Goal: Transaction & Acquisition: Purchase product/service

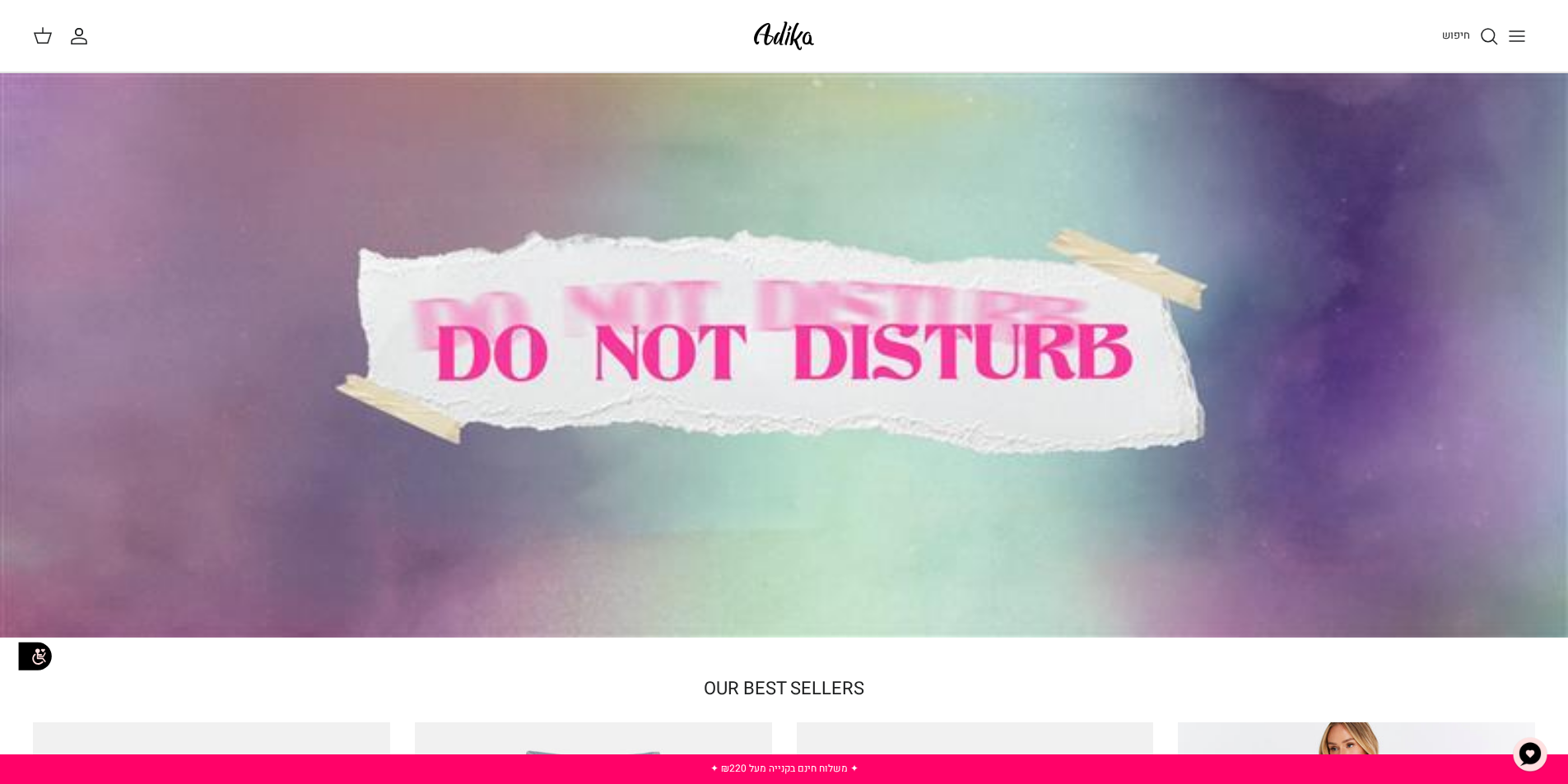
click at [794, 355] on div at bounding box center [784, 355] width 1568 height 564
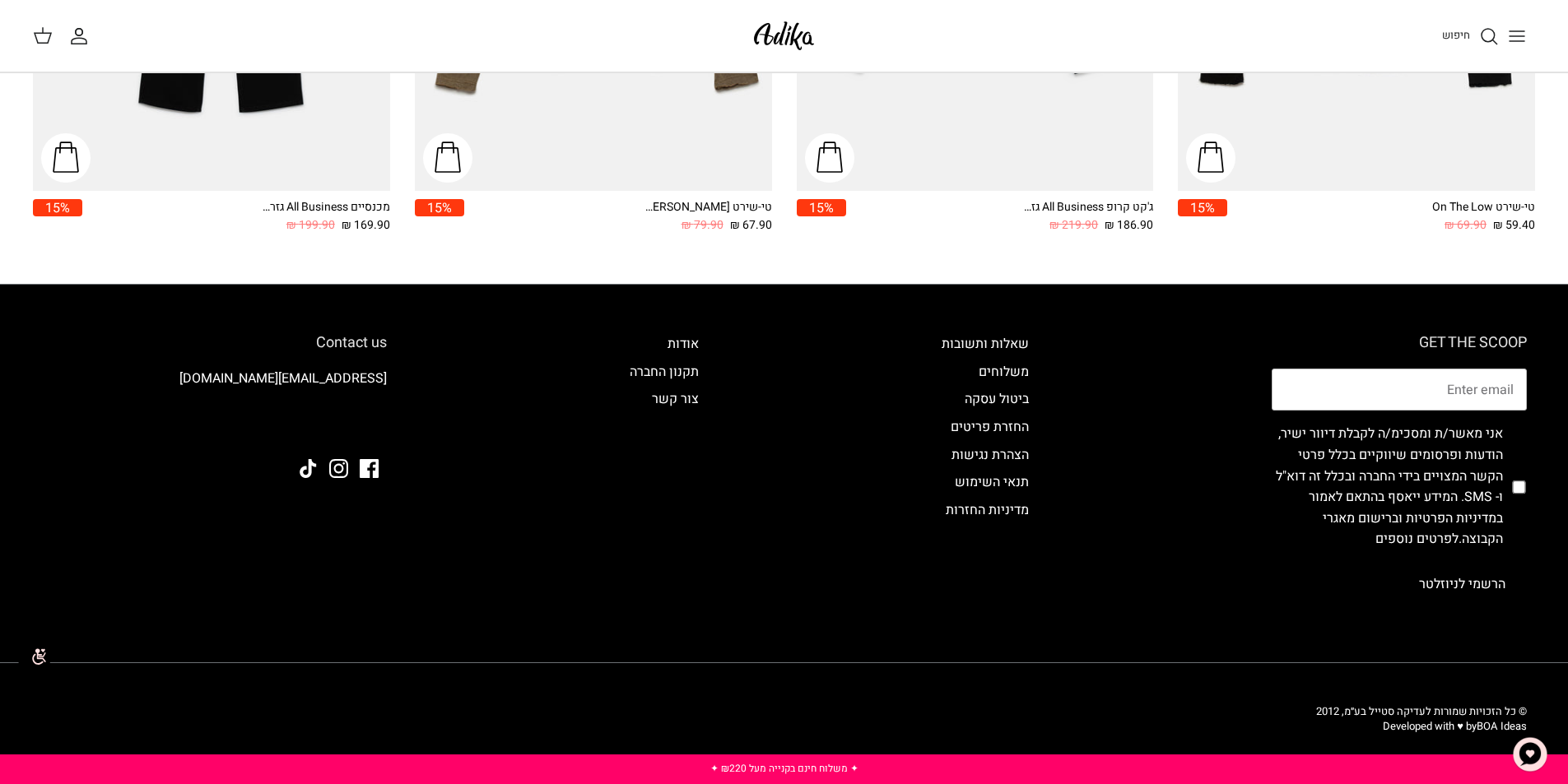
scroll to position [2795, 0]
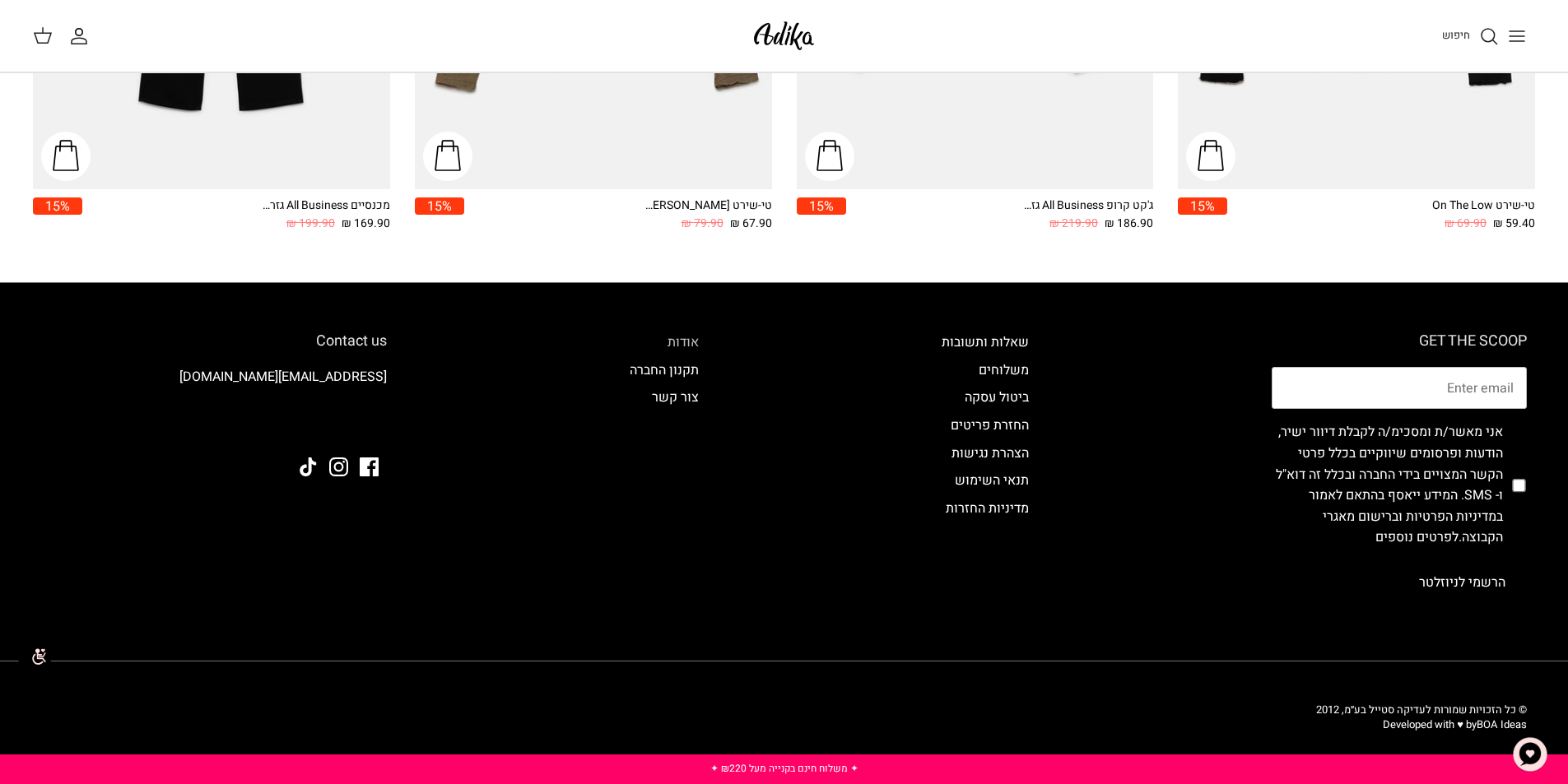
click at [678, 342] on link "אודות" at bounding box center [683, 342] width 32 height 20
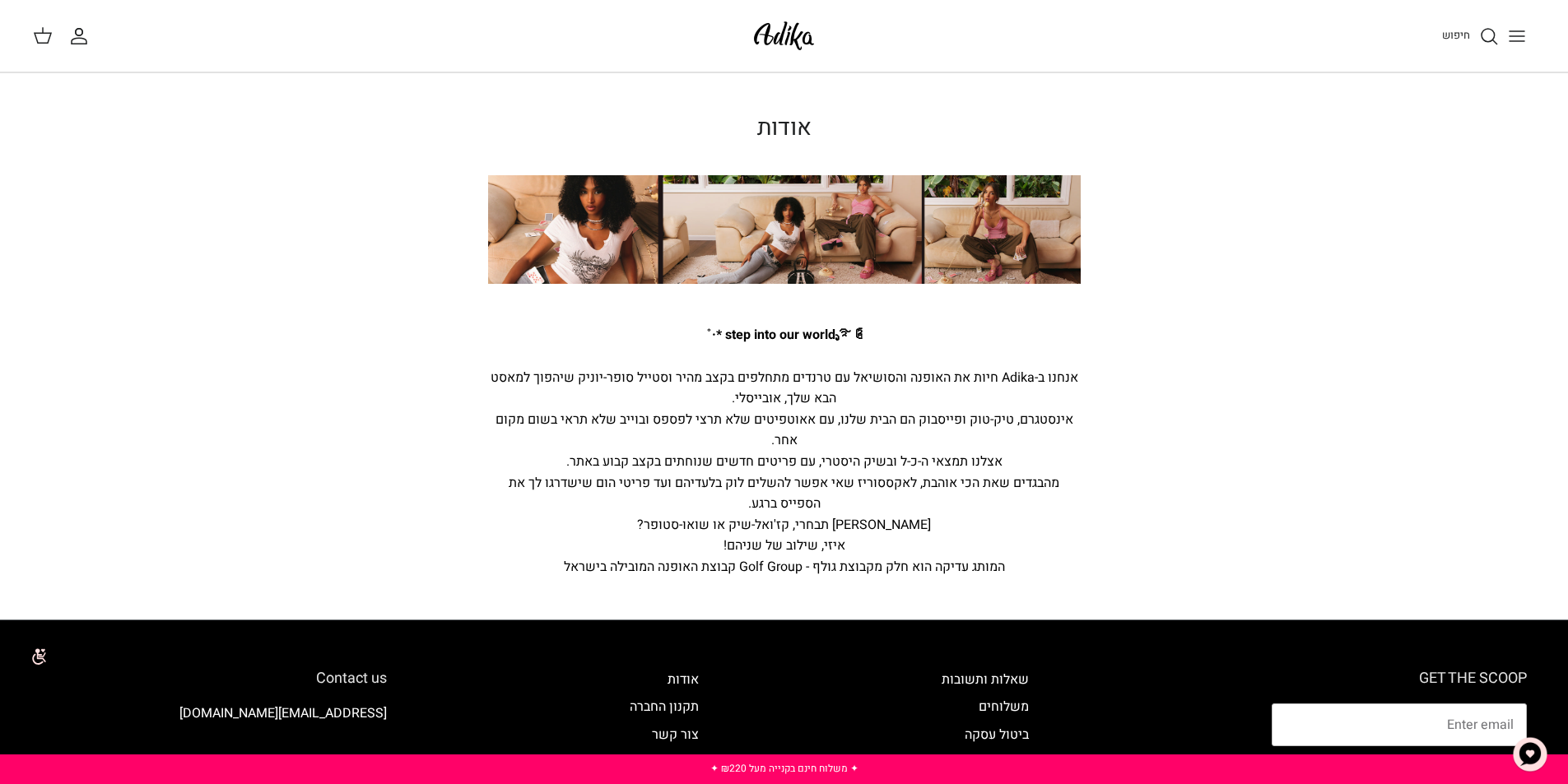
click at [801, 39] on img at bounding box center [784, 36] width 70 height 38
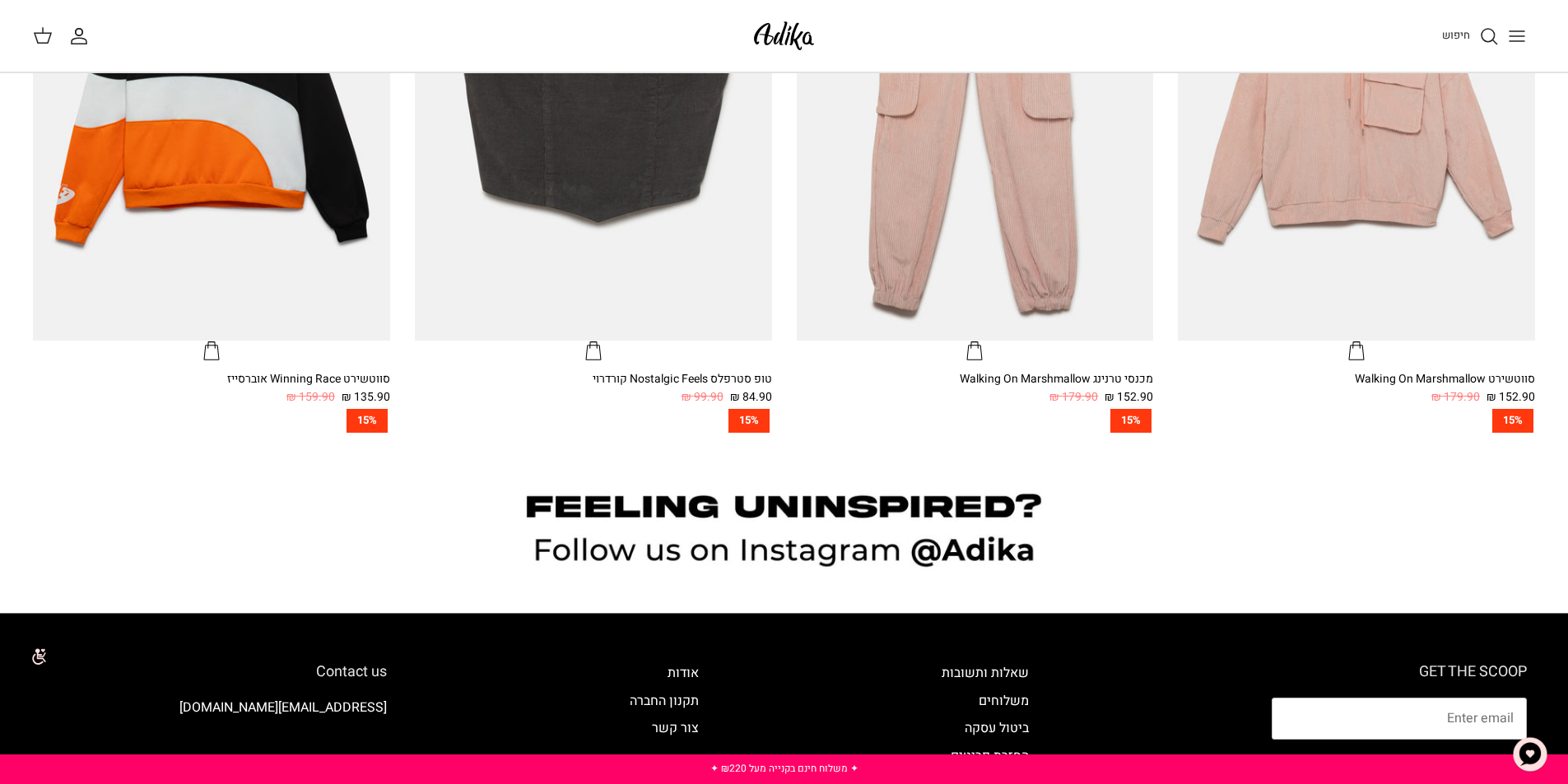
scroll to position [1797, 0]
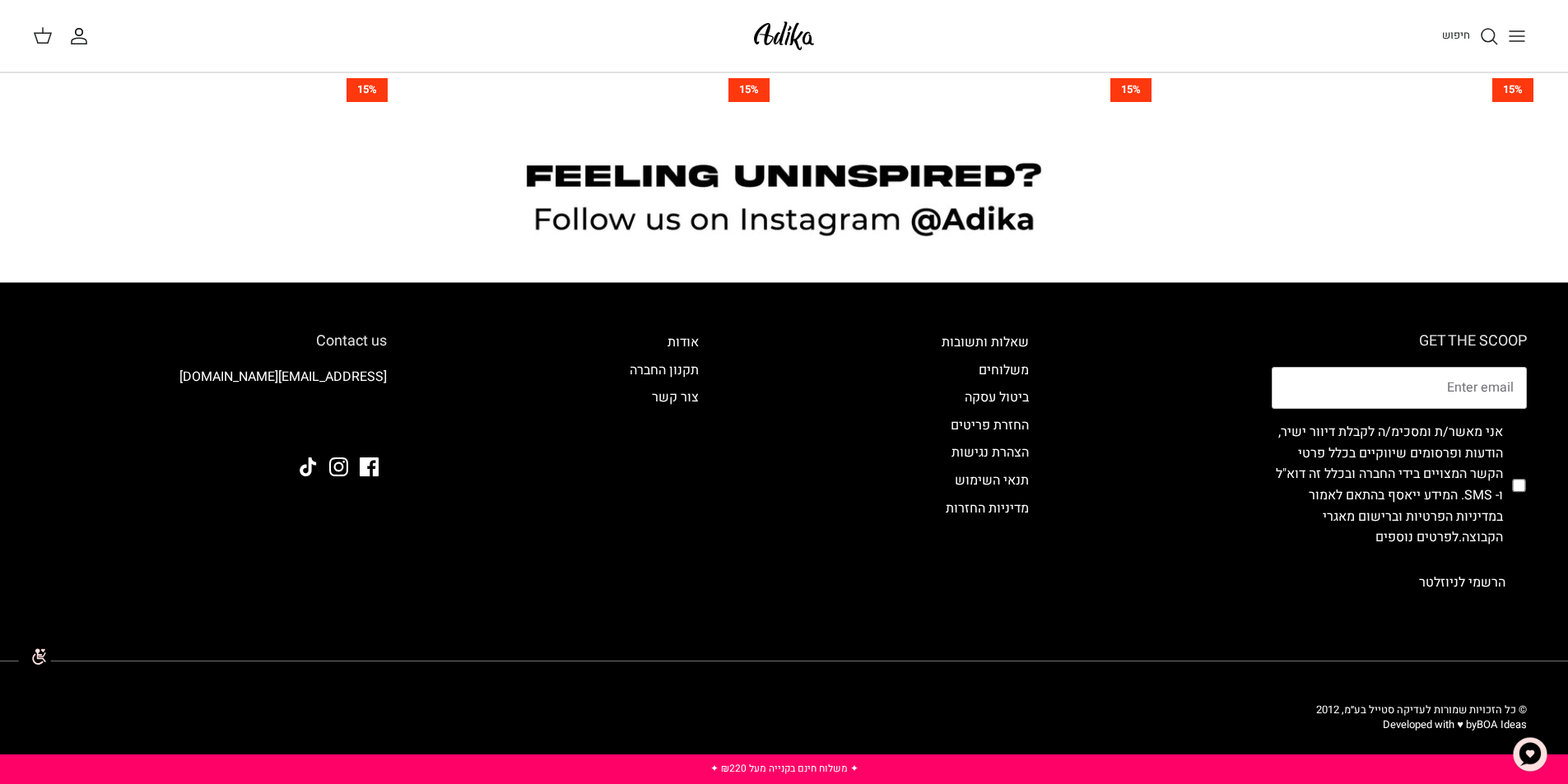
click at [801, 767] on link "✦ משלוח חינם בקנייה מעל ₪220 ✦" at bounding box center [784, 768] width 148 height 14
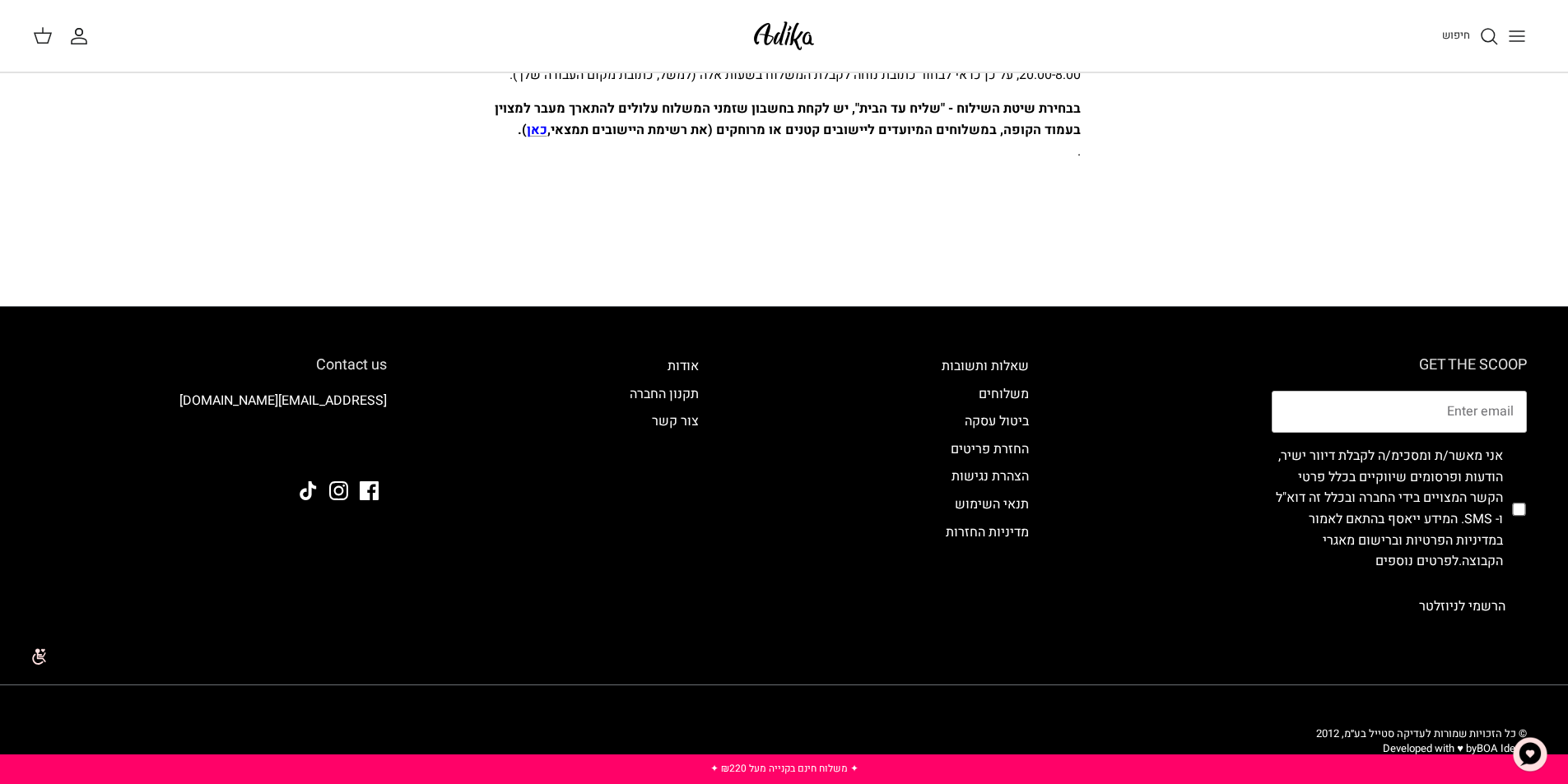
scroll to position [920, 0]
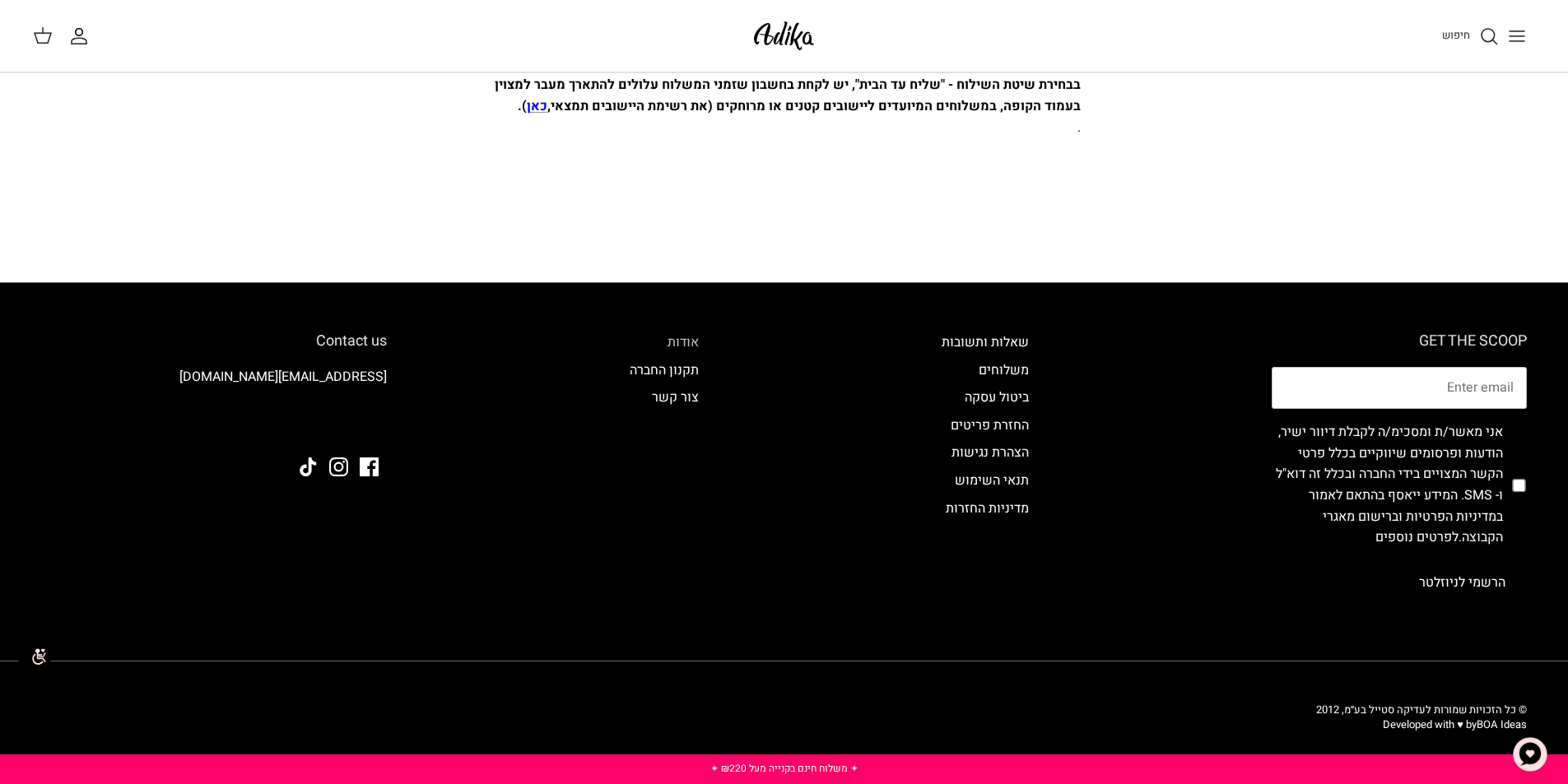
click at [686, 342] on link "אודות" at bounding box center [683, 342] width 32 height 20
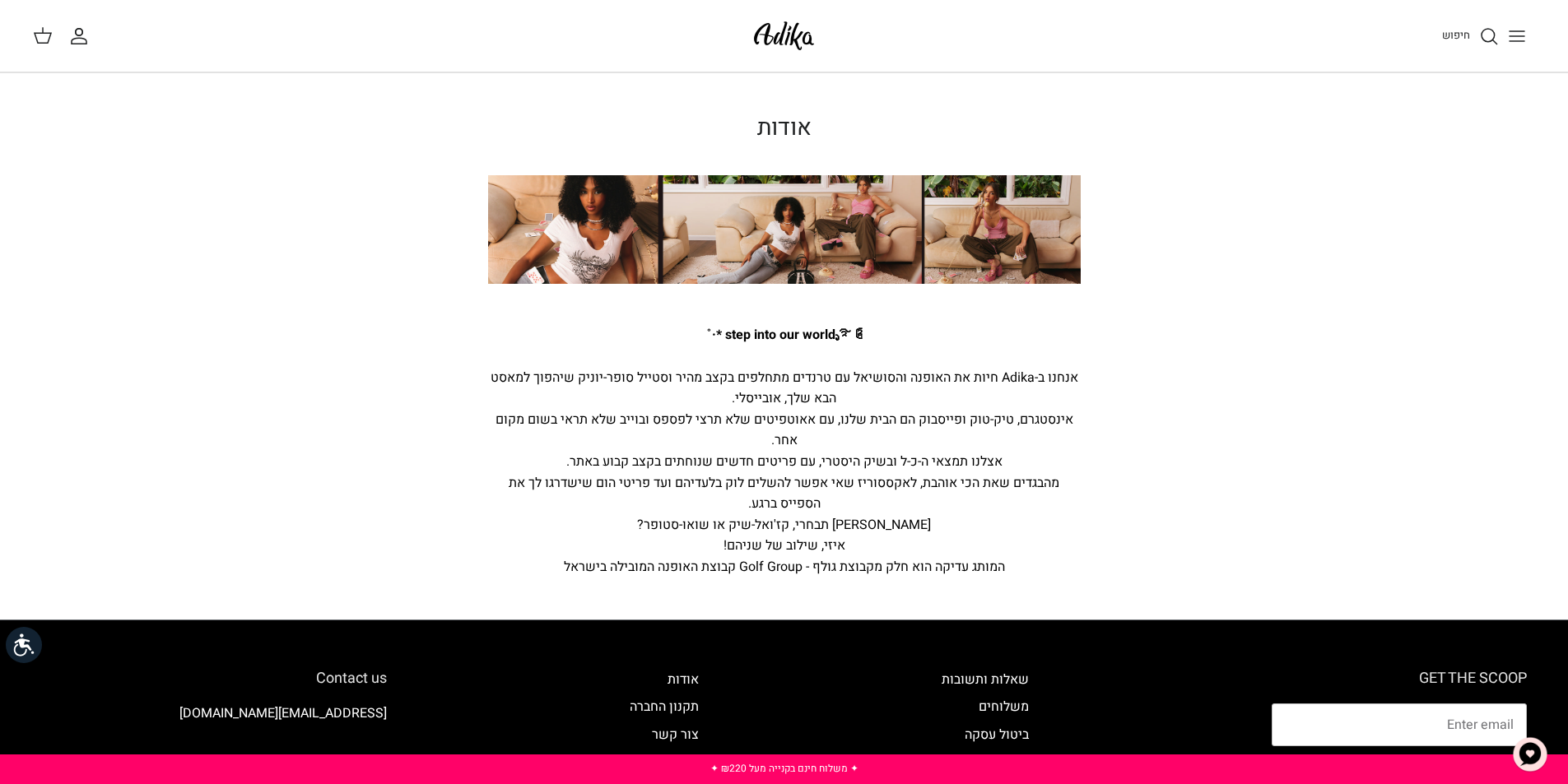
click at [783, 35] on img at bounding box center [784, 36] width 70 height 38
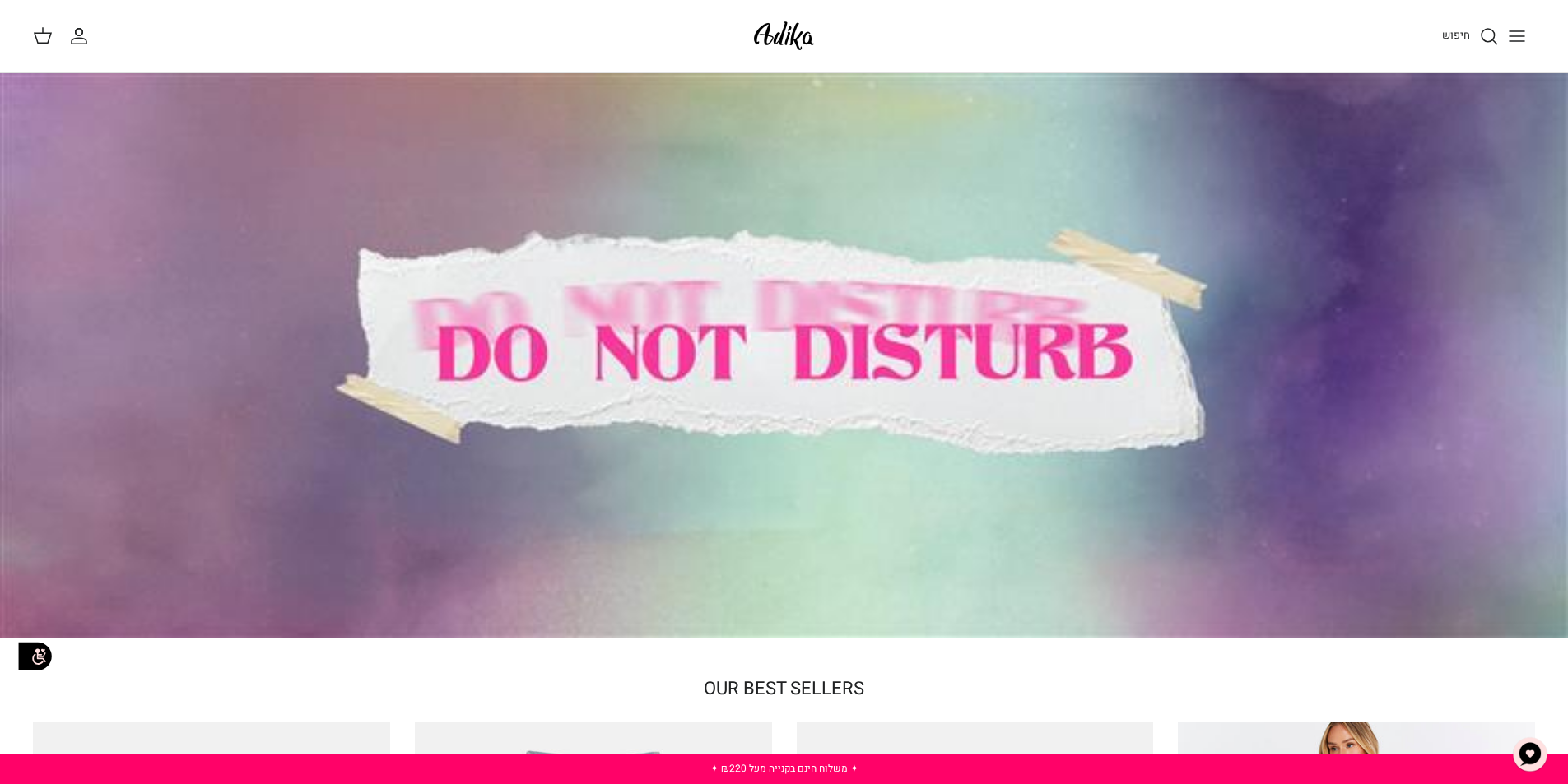
click at [1525, 36] on icon "Toggle menu" at bounding box center [1517, 36] width 20 height 20
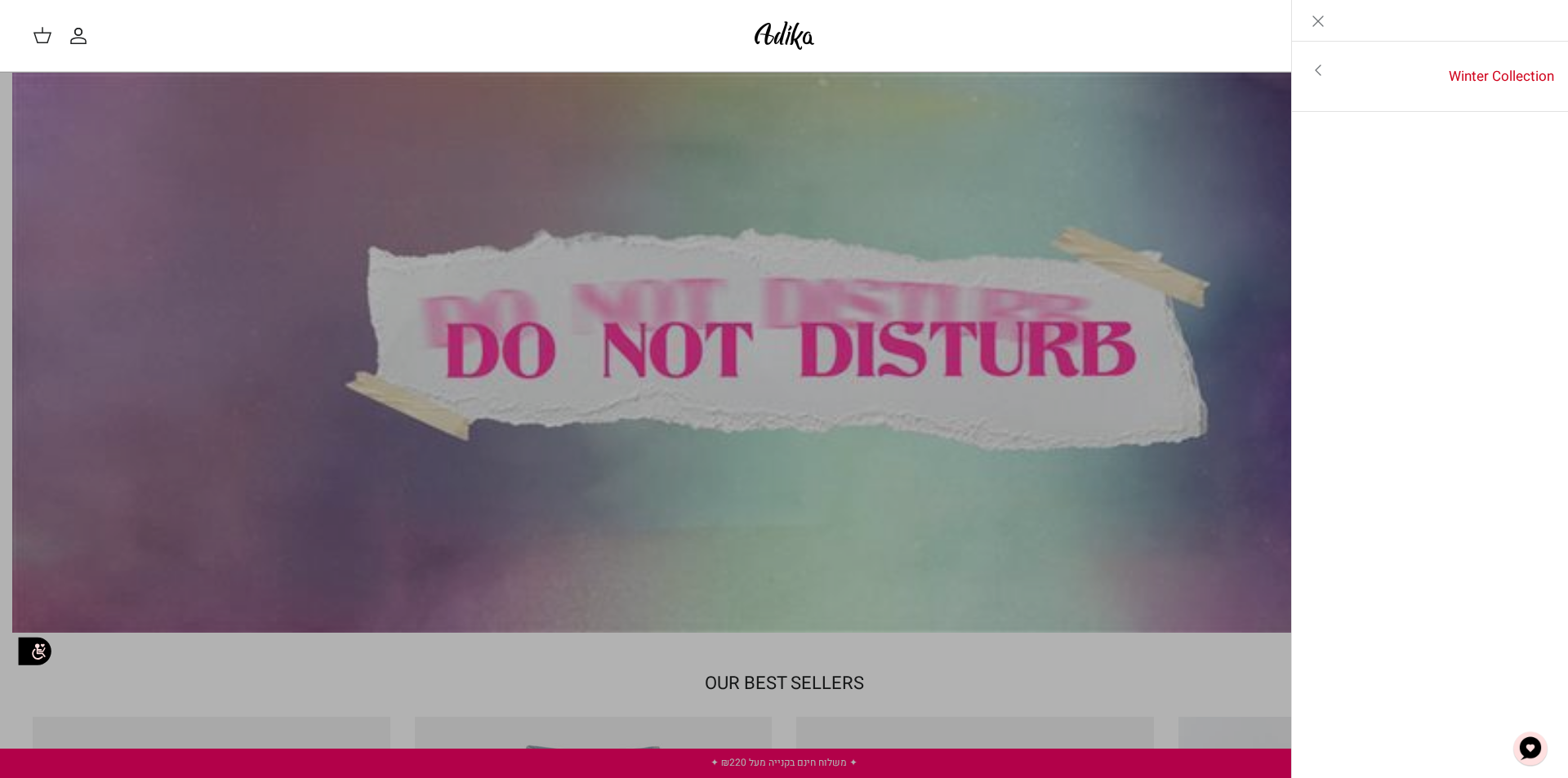
click at [1326, 75] on icon "Toggle menu" at bounding box center [1318, 70] width 20 height 20
click at [1498, 66] on link "לכל הפריטים" at bounding box center [1431, 71] width 261 height 41
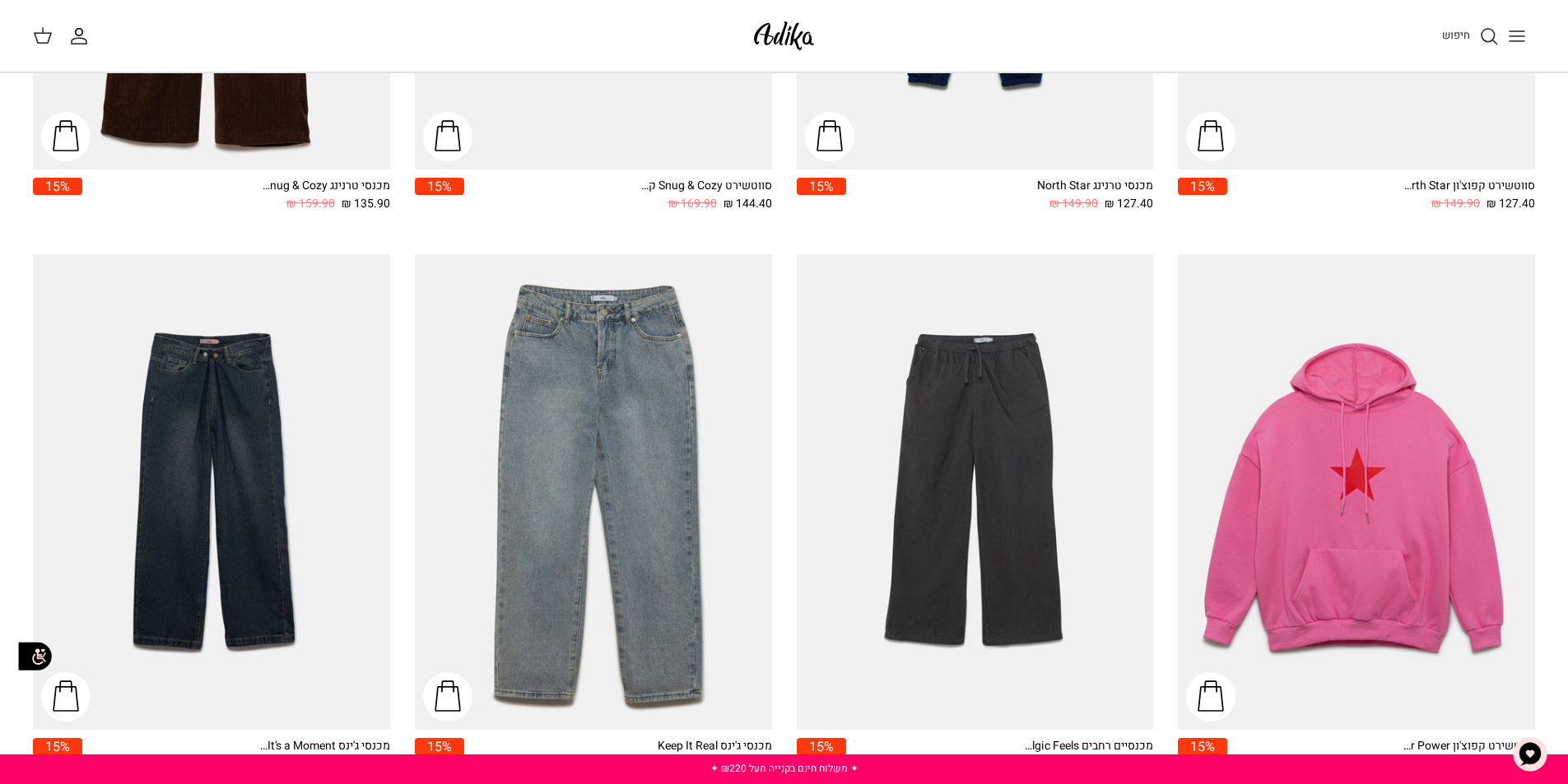
scroll to position [1479, 0]
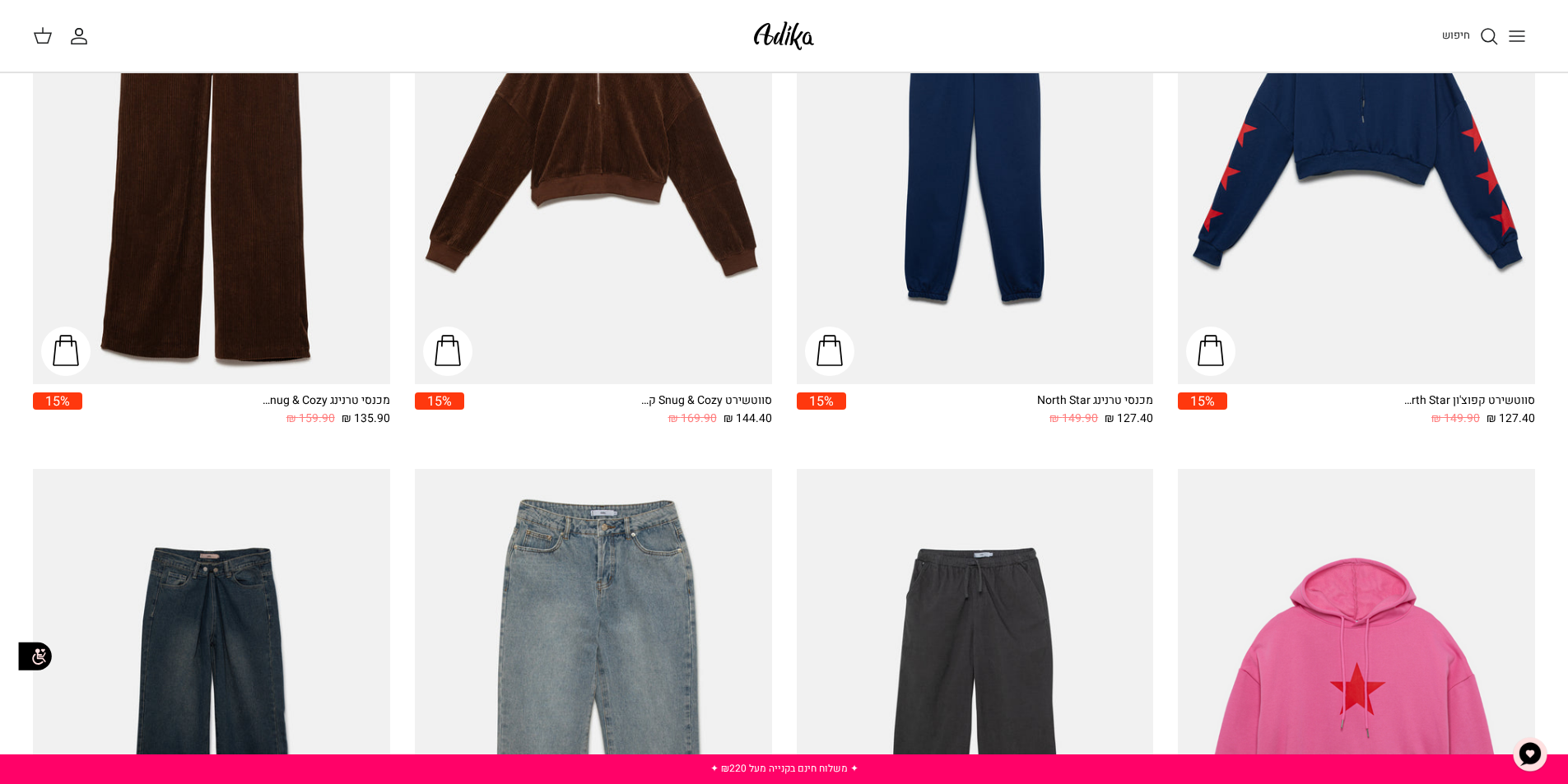
click at [771, 47] on img at bounding box center [784, 36] width 70 height 38
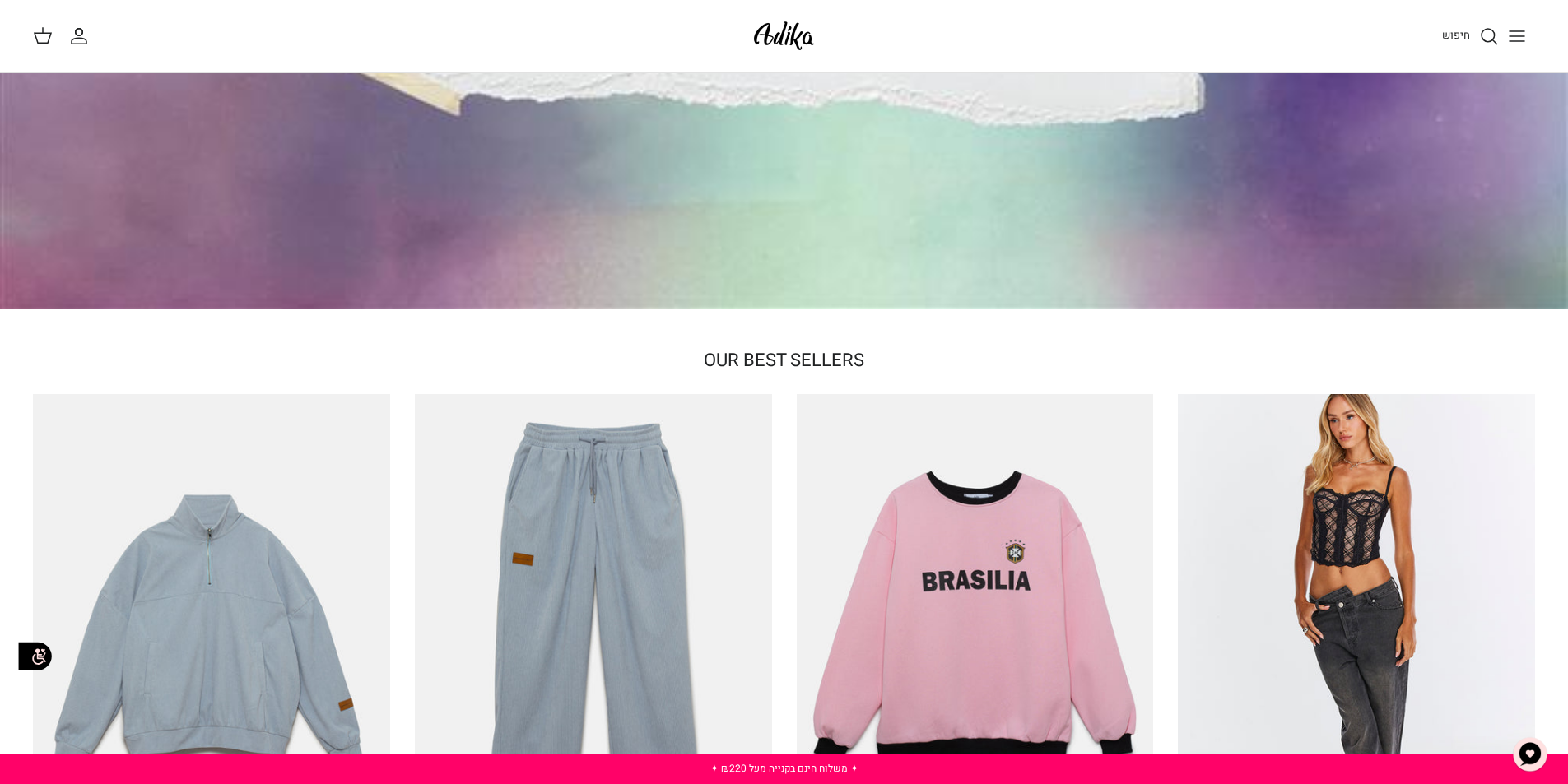
scroll to position [576, 0]
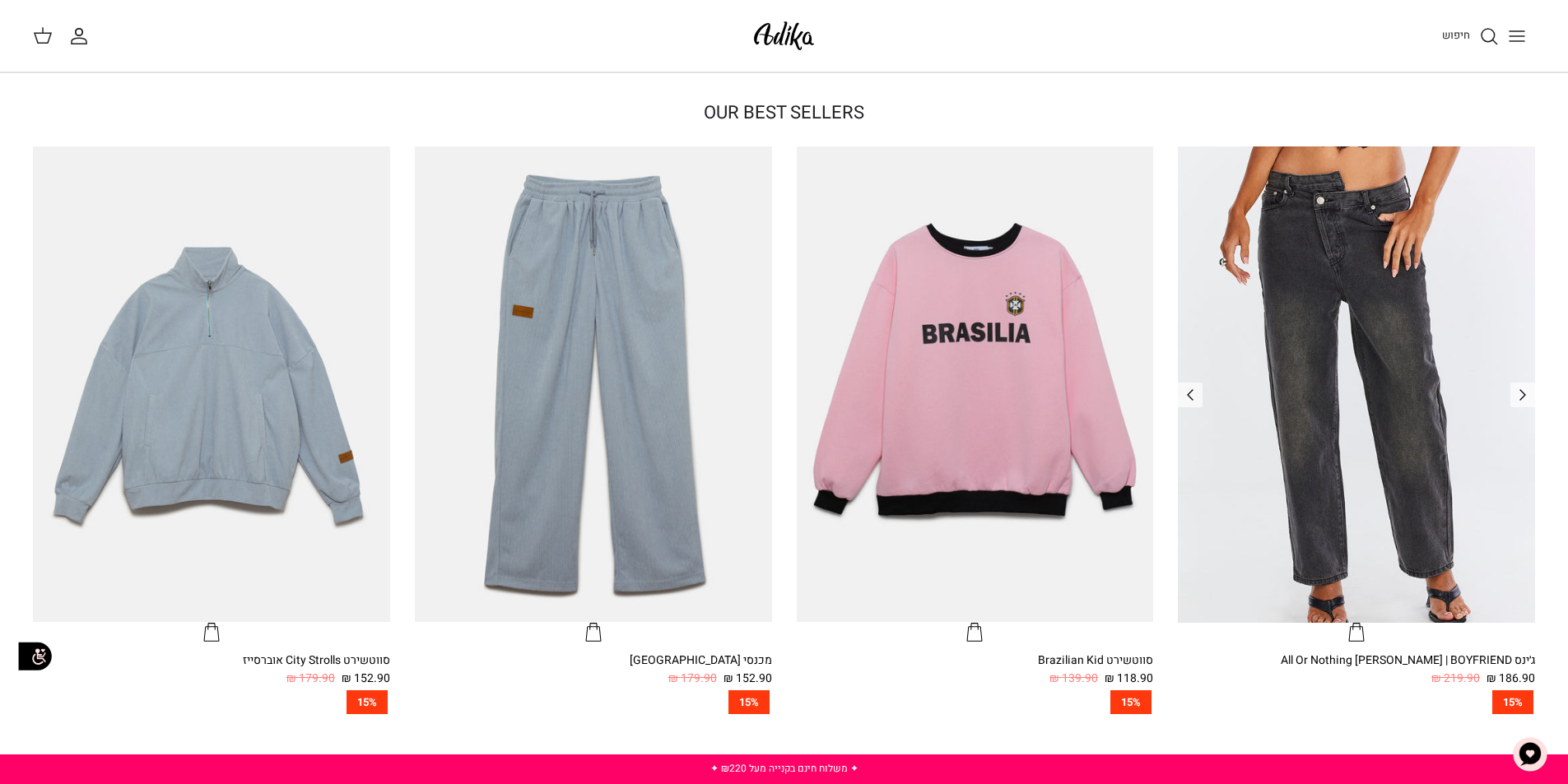
click at [1383, 257] on img "ג׳ינס All Or Nothing קריס-קרוס | BOYFRIEND" at bounding box center [1357, 385] width 357 height 476
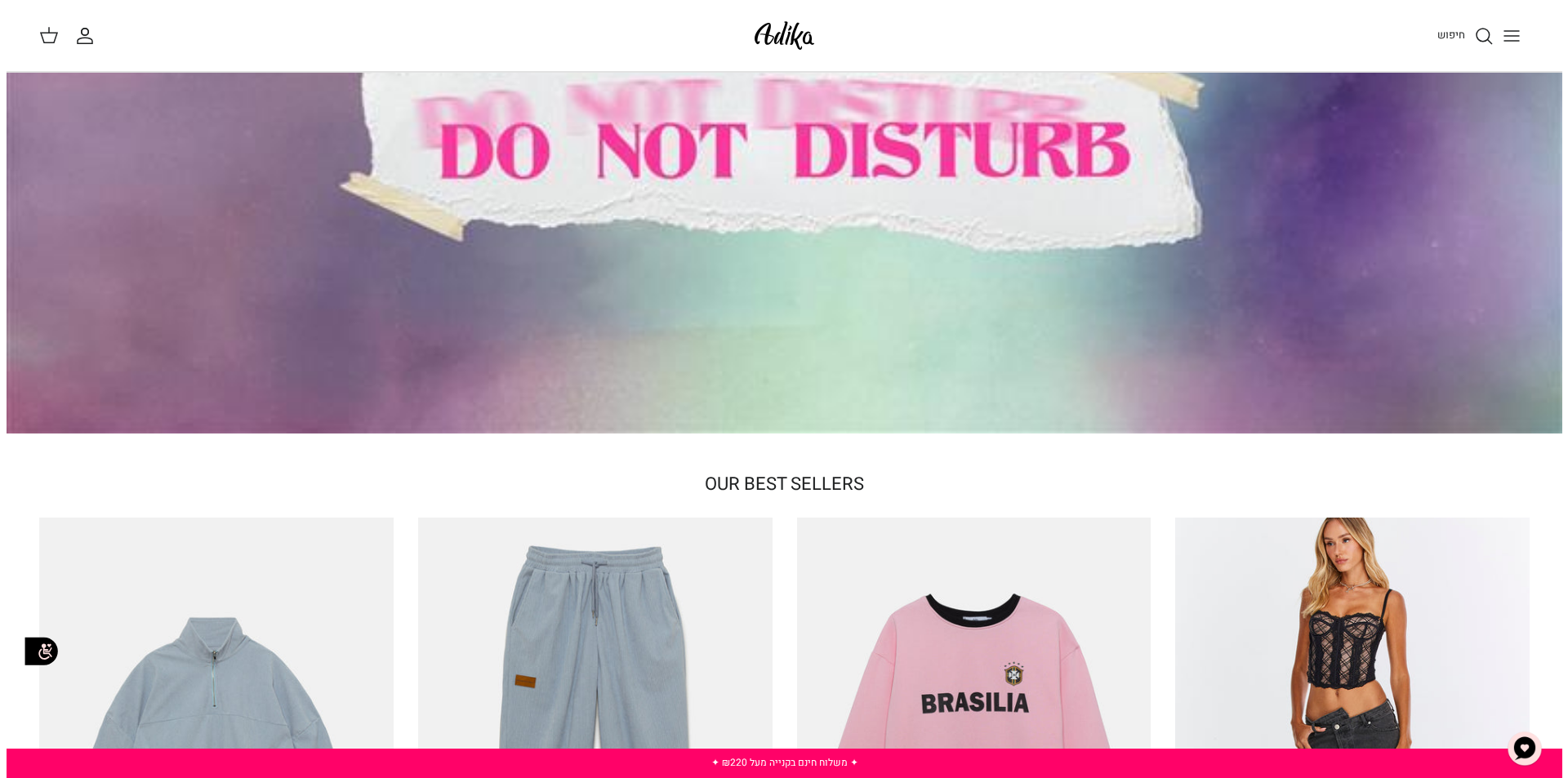
scroll to position [0, 0]
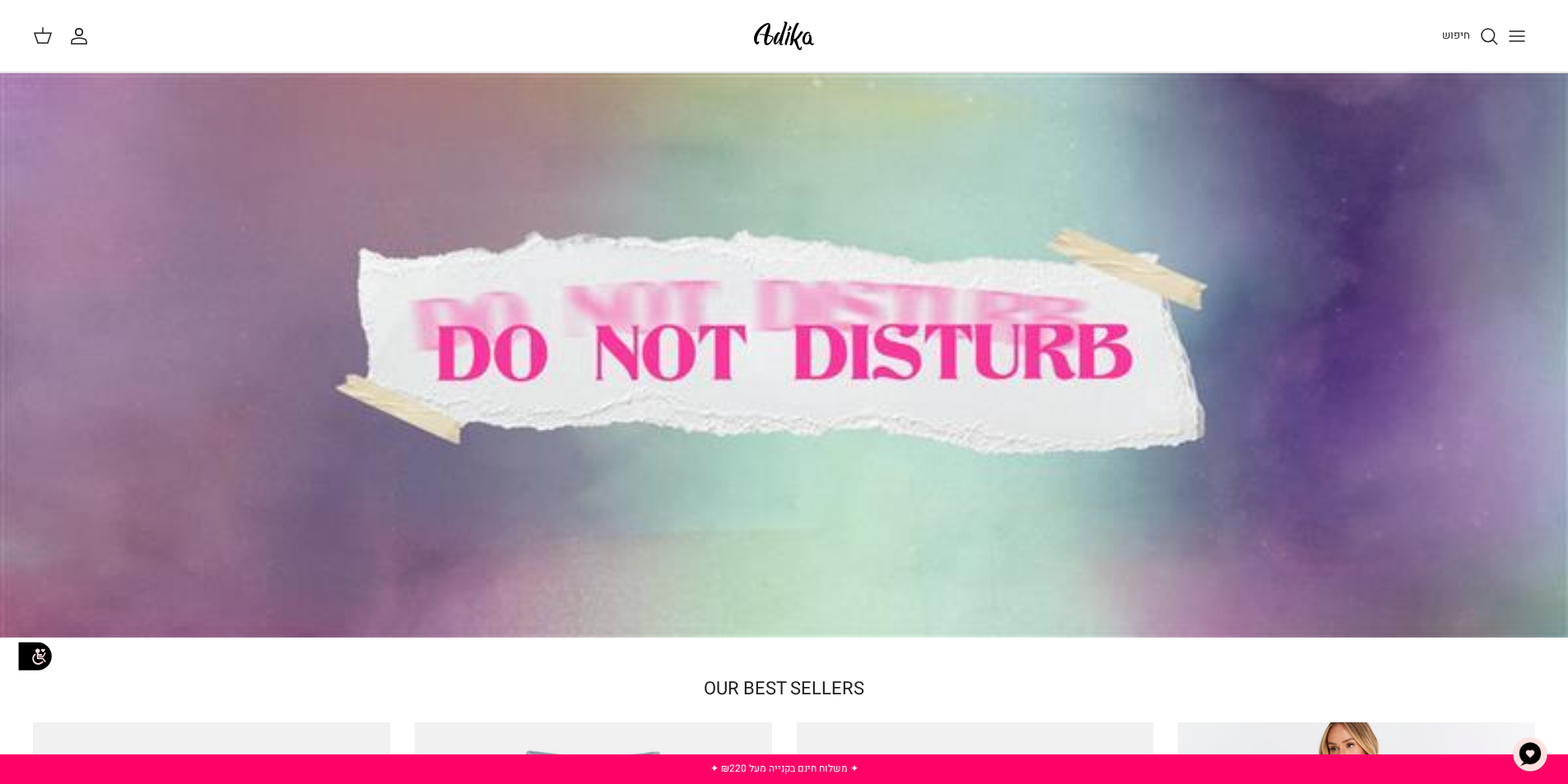
click at [1517, 36] on line "Toggle menu" at bounding box center [1516, 36] width 14 height 0
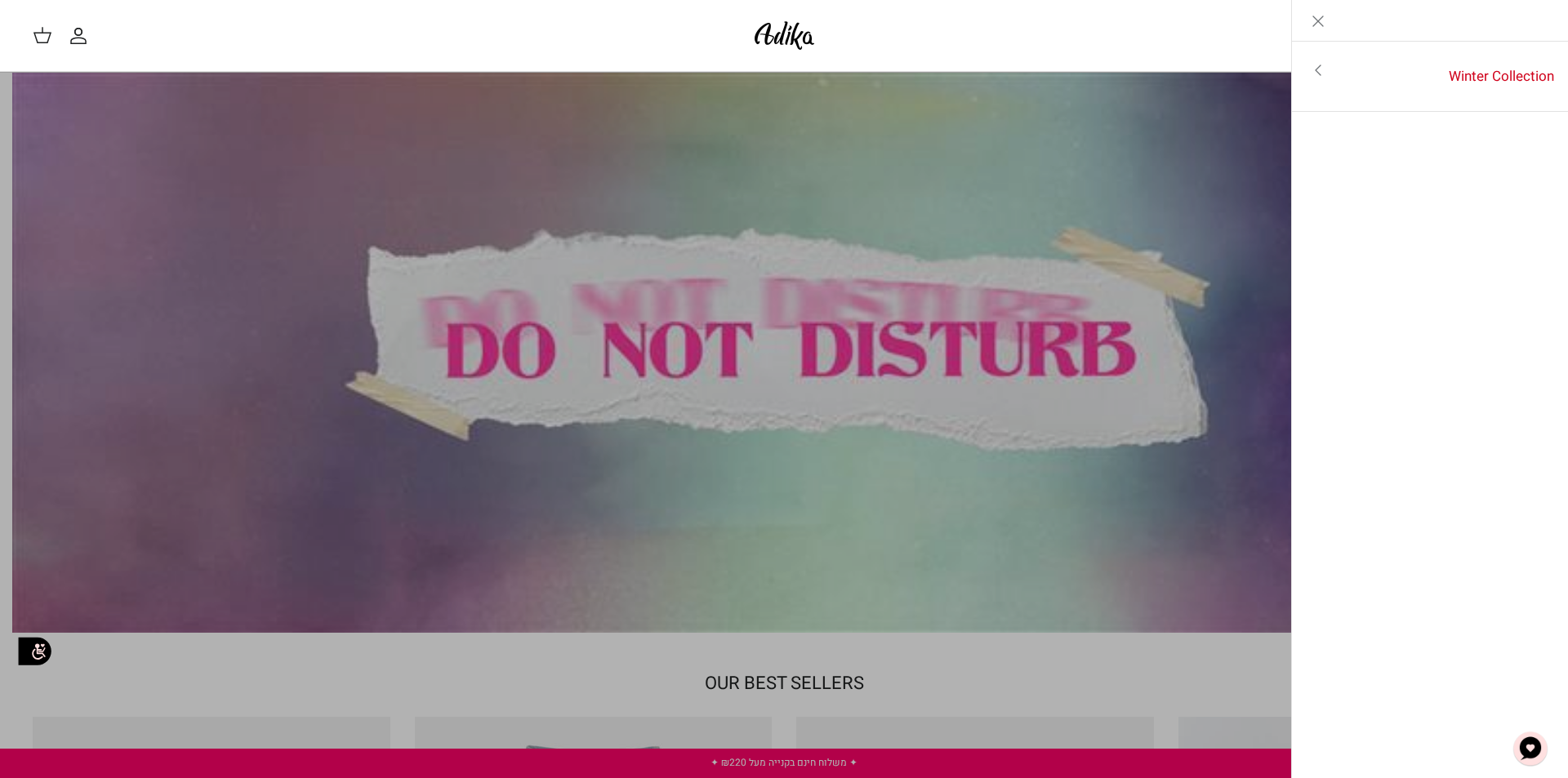
click at [1315, 75] on icon "Toggle menu" at bounding box center [1318, 70] width 20 height 20
click at [1489, 68] on link "לכל הפריטים" at bounding box center [1431, 71] width 261 height 41
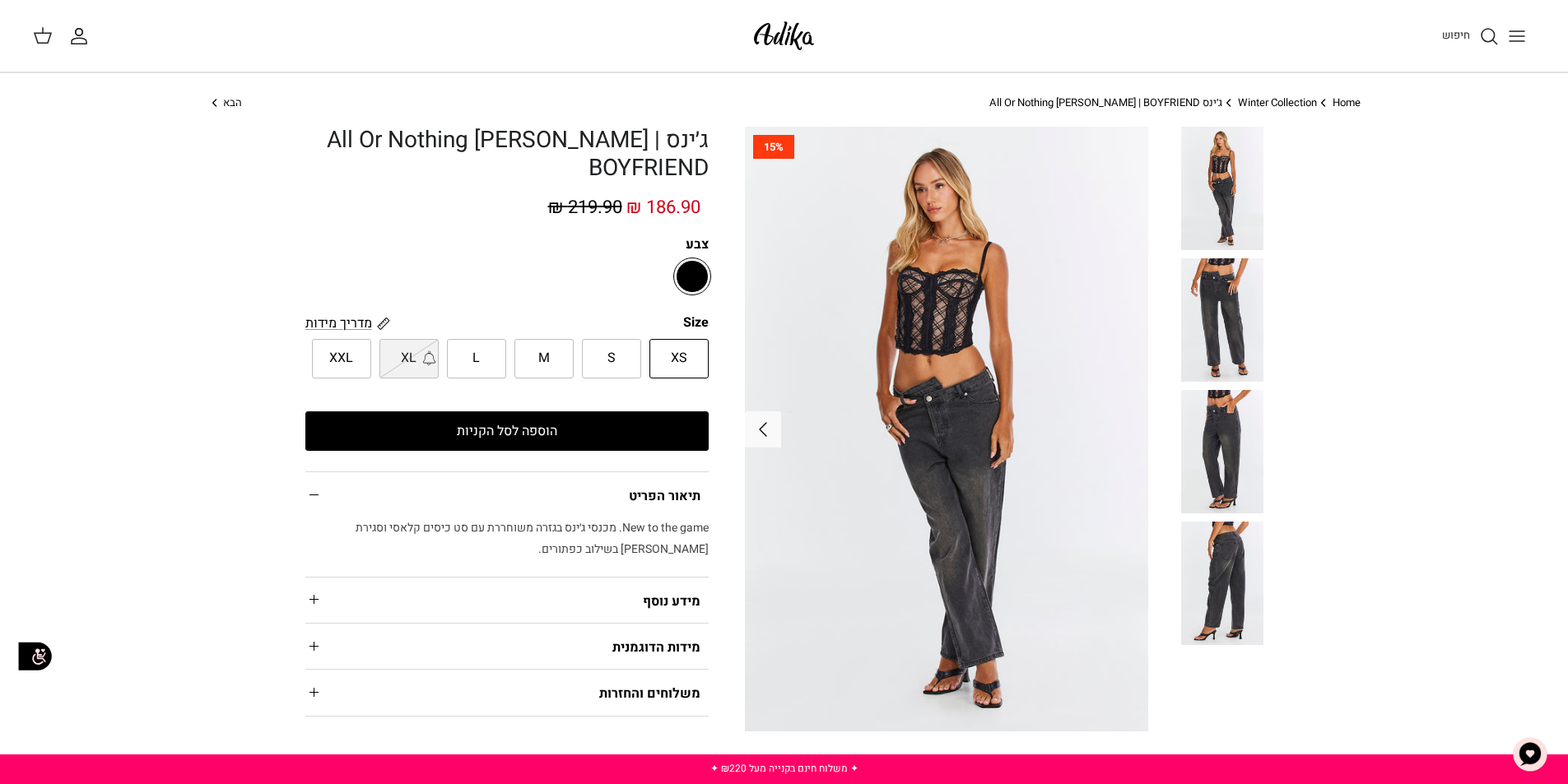
click at [1228, 446] on img at bounding box center [1222, 451] width 83 height 124
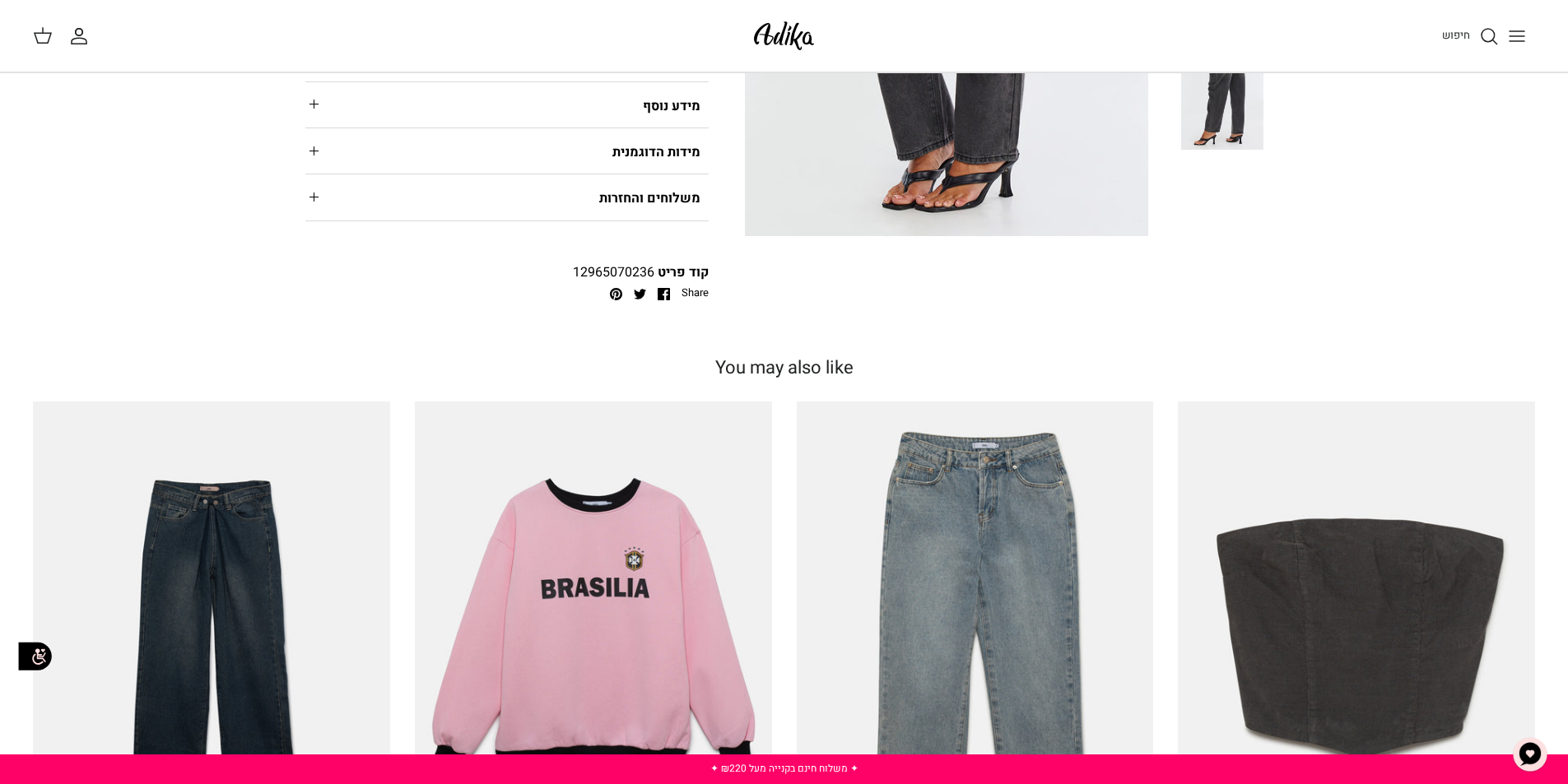
scroll to position [576, 0]
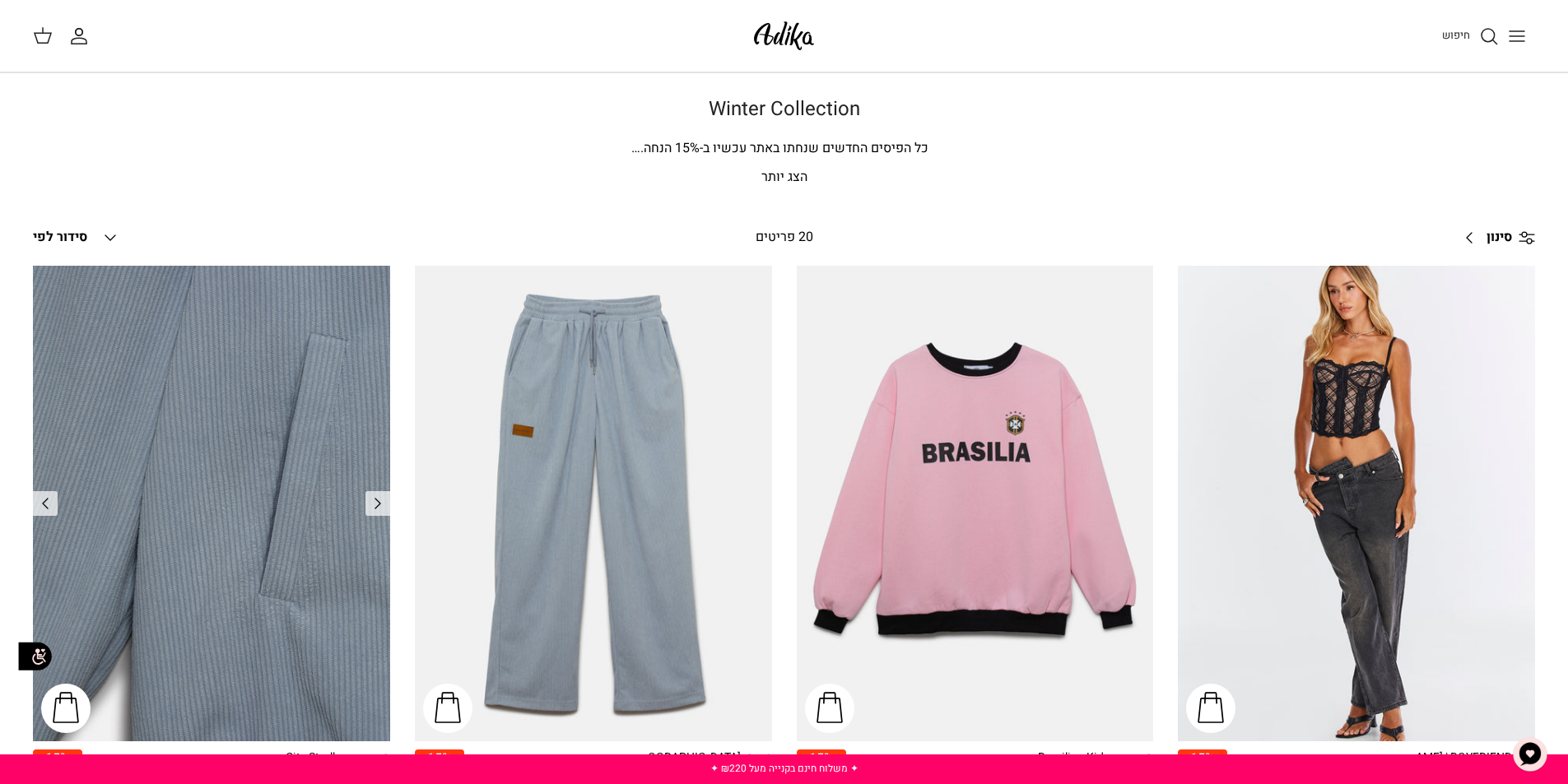
click at [144, 381] on img "סווטשירט City Strolls אוברסייז" at bounding box center [211, 504] width 357 height 476
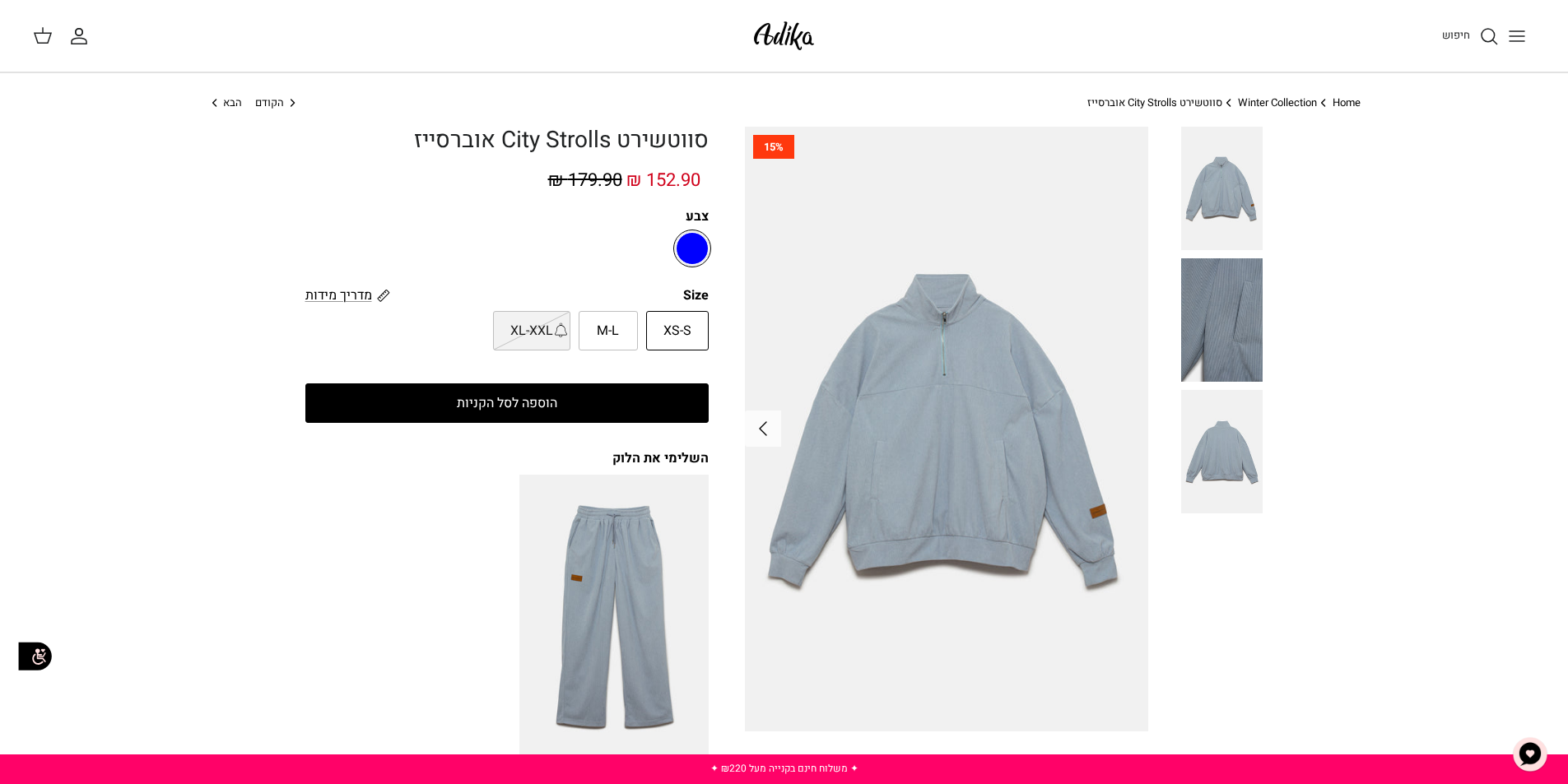
click at [777, 30] on img at bounding box center [784, 36] width 70 height 38
